Goal: Transaction & Acquisition: Purchase product/service

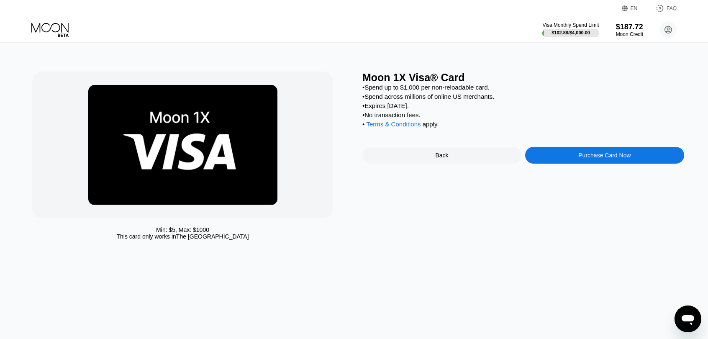
click at [459, 164] on div "Back" at bounding box center [441, 155] width 159 height 17
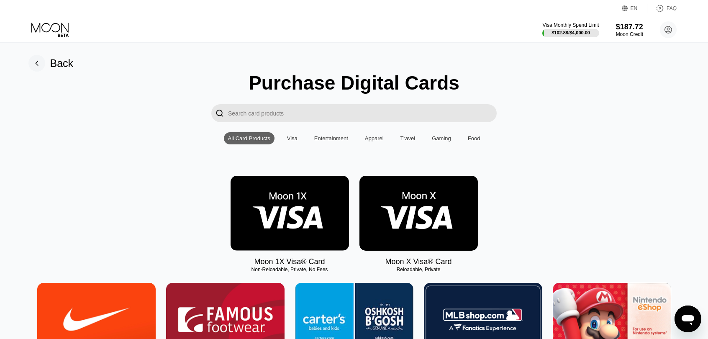
click at [302, 220] on img at bounding box center [289, 213] width 118 height 75
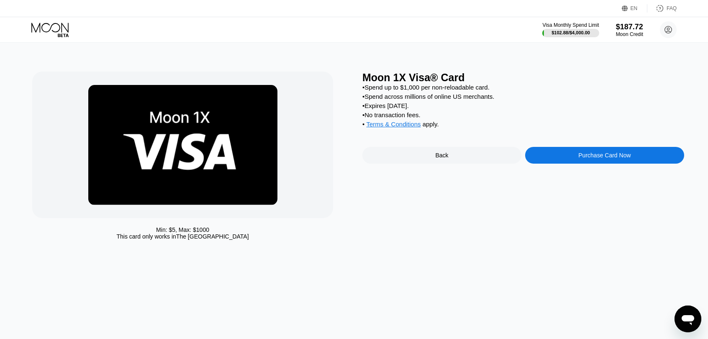
click at [567, 159] on div "Purchase Card Now" at bounding box center [604, 155] width 159 height 17
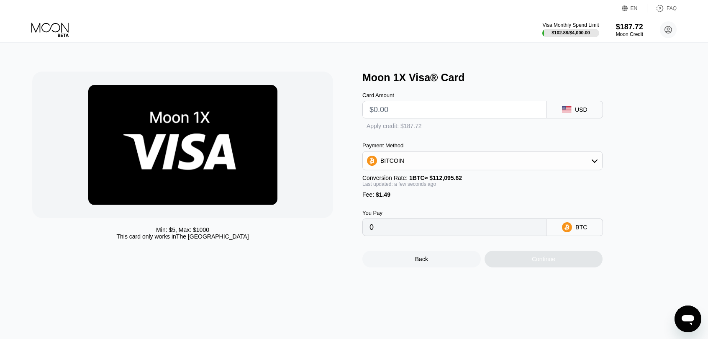
type input "0"
click at [402, 108] on input "text" at bounding box center [454, 109] width 170 height 17
type input "$1"
type input "0.00002222"
type input "$17"
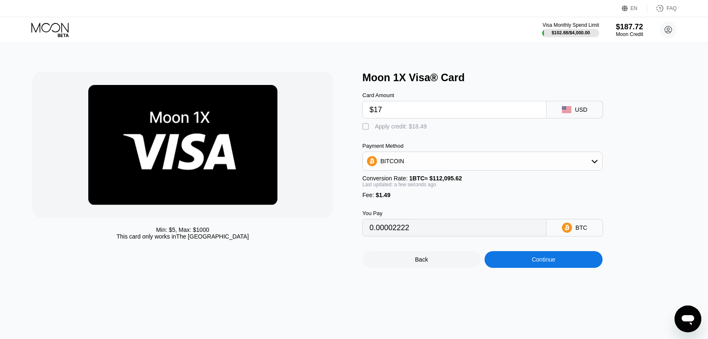
type input "0.00016495"
type input "$17"
click at [396, 128] on div "Apply credit: $18.49" at bounding box center [401, 126] width 52 height 7
type input "0"
click at [557, 267] on div "Continue" at bounding box center [543, 259] width 118 height 17
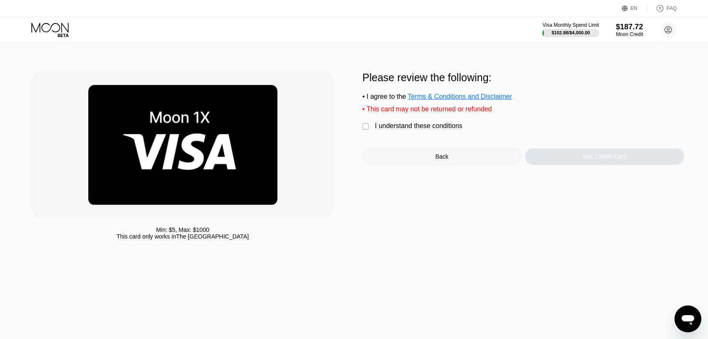
click at [442, 130] on div "I understand these conditions" at bounding box center [418, 126] width 87 height 8
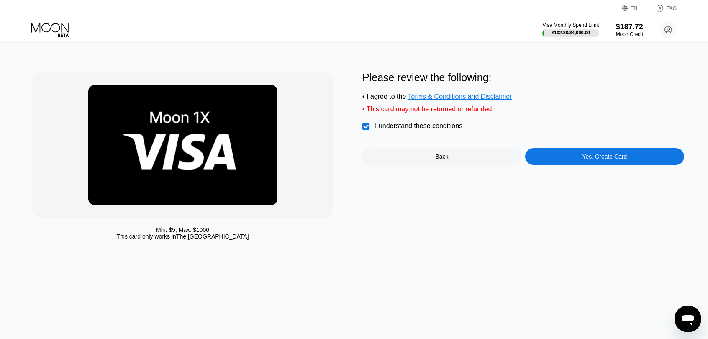
click at [590, 147] on div "Please review the following: • I agree to the Terms & Conditions and Disclaimer…" at bounding box center [523, 118] width 322 height 93
click at [591, 160] on div "Yes, Create Card" at bounding box center [604, 156] width 45 height 7
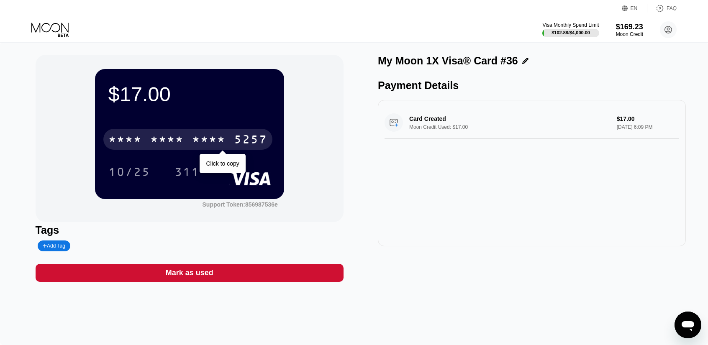
click at [227, 148] on div "* * * * * * * * * * * * 5257" at bounding box center [187, 139] width 169 height 21
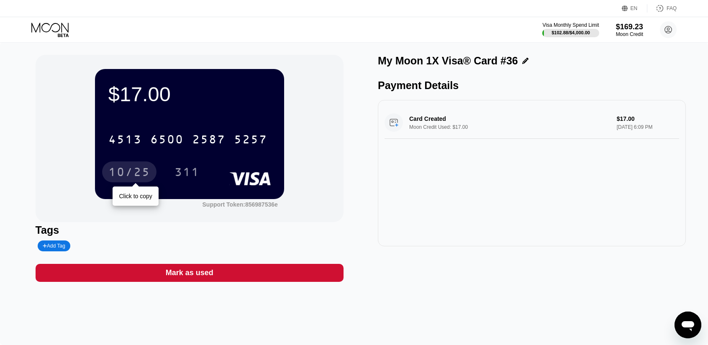
click at [118, 179] on div "10/25" at bounding box center [129, 172] width 42 height 13
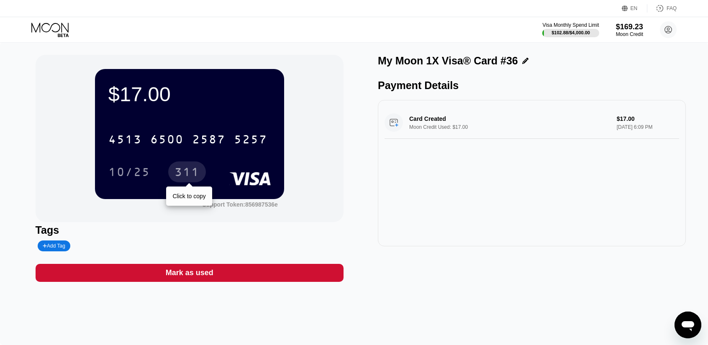
click at [192, 171] on div "311" at bounding box center [186, 172] width 25 height 13
click at [59, 23] on icon at bounding box center [50, 30] width 39 height 15
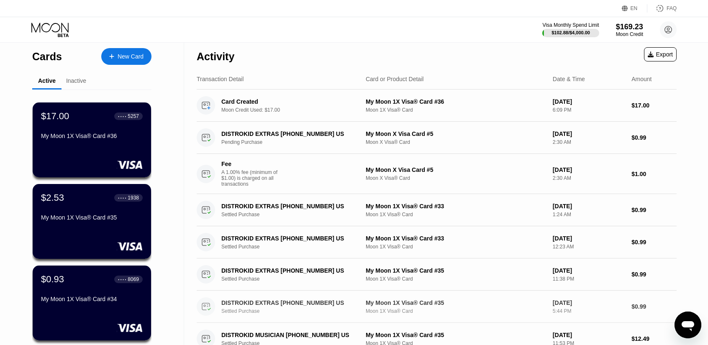
scroll to position [293, 0]
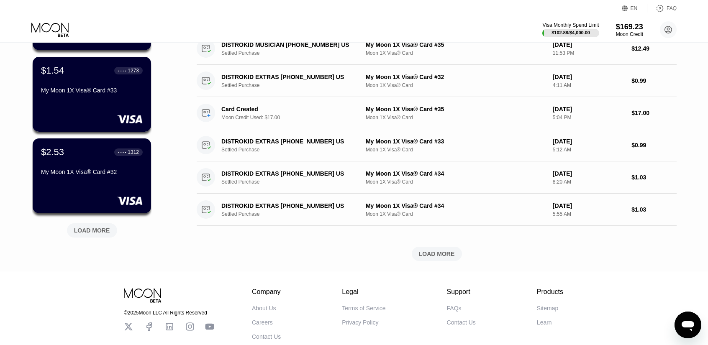
click at [105, 227] on div "LOAD MORE" at bounding box center [92, 231] width 36 height 8
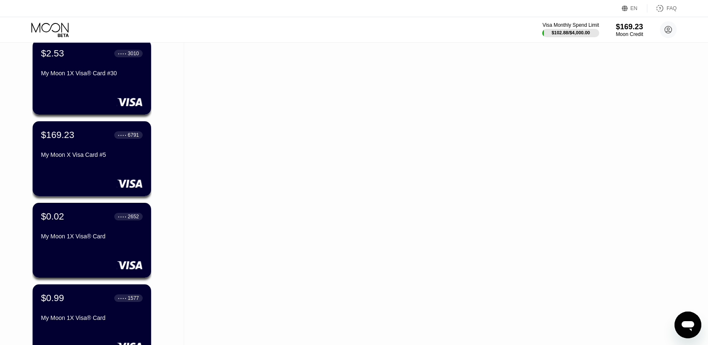
scroll to position [559, 0]
